Goal: Check status

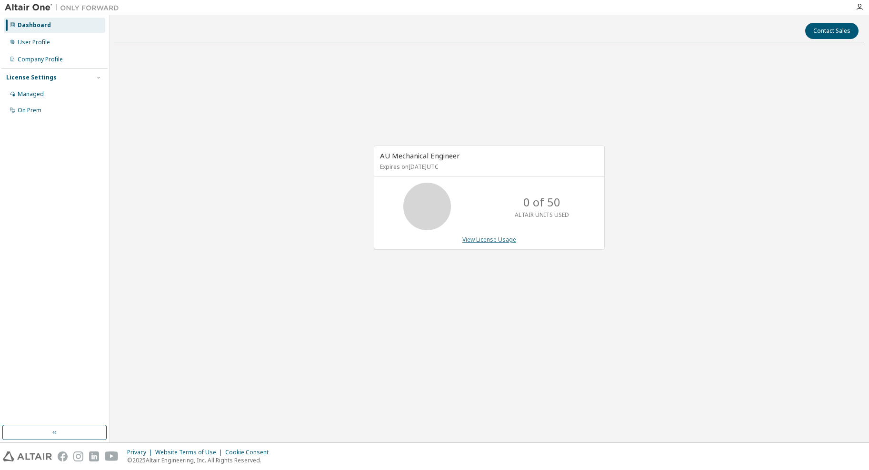
click at [506, 236] on link "View License Usage" at bounding box center [489, 240] width 54 height 8
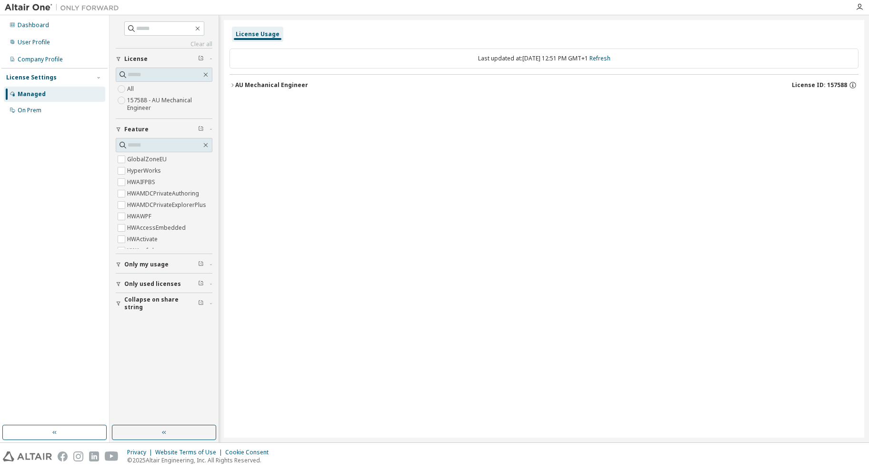
click at [234, 82] on icon "button" at bounding box center [232, 85] width 6 height 6
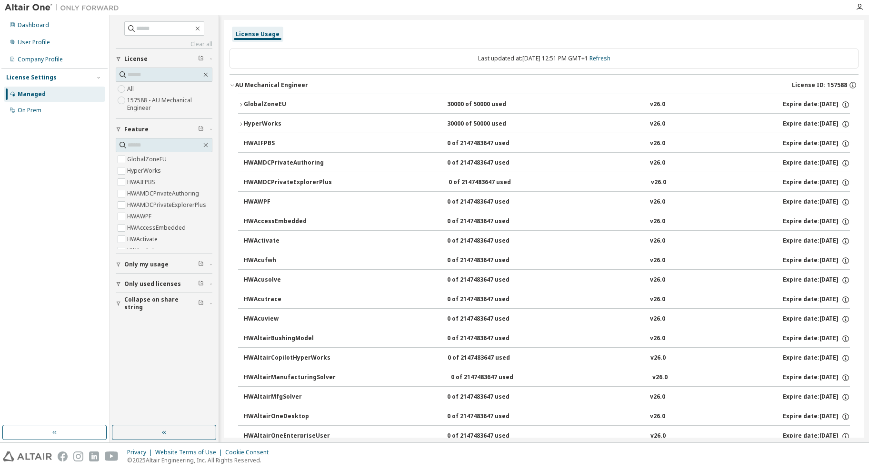
click at [238, 84] on div "AU Mechanical Engineer" at bounding box center [271, 85] width 73 height 8
